Goal: Task Accomplishment & Management: Manage account settings

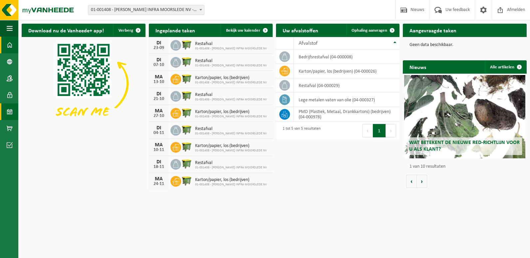
click at [9, 106] on span at bounding box center [10, 111] width 6 height 17
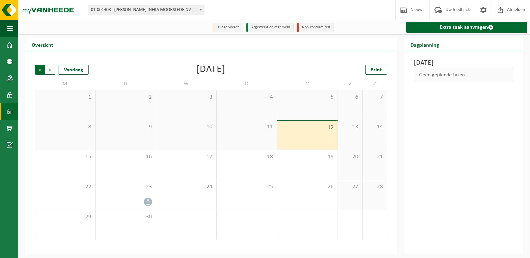
click at [49, 69] on span "Volgende" at bounding box center [50, 70] width 10 height 10
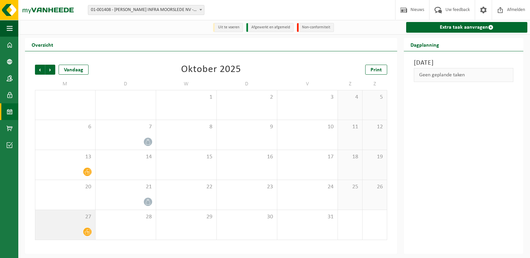
click at [86, 228] on span at bounding box center [87, 231] width 8 height 8
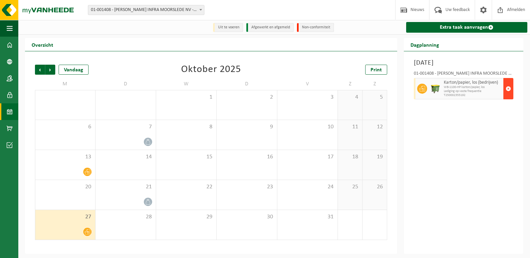
click at [508, 91] on span "button" at bounding box center [508, 88] width 5 height 13
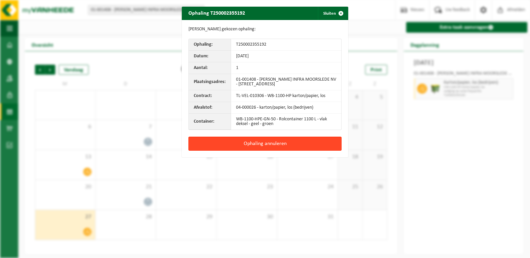
click at [245, 145] on button "Ophaling annuleren" at bounding box center [265, 144] width 153 height 14
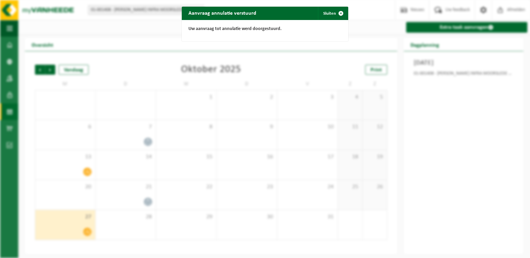
click at [468, 139] on div "Aanvraag annulatie verstuurd Sluiten Uw aanvraag tot annulatie werd doorgestuur…" at bounding box center [265, 129] width 530 height 258
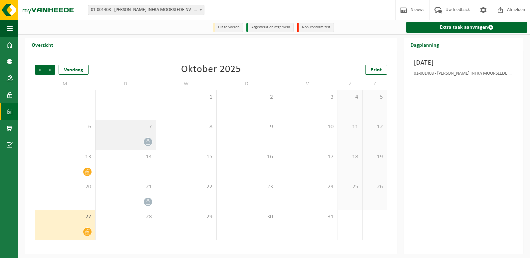
click at [147, 141] on icon at bounding box center [148, 142] width 4 height 6
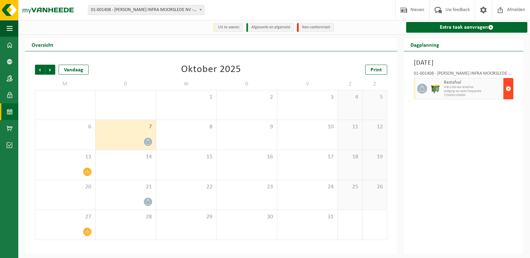
click at [510, 92] on span "button" at bounding box center [508, 88] width 5 height 13
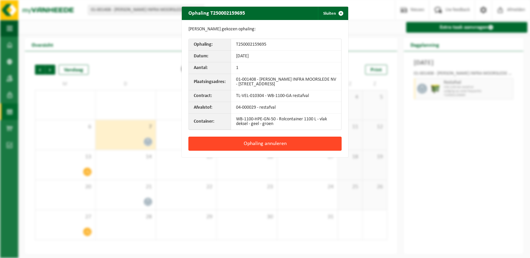
click at [256, 144] on button "Ophaling annuleren" at bounding box center [265, 144] width 153 height 14
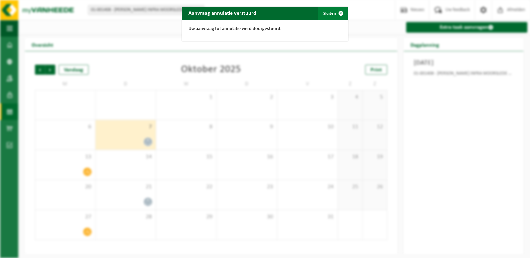
click at [337, 13] on span "button" at bounding box center [340, 13] width 13 height 13
